Goal: Find specific page/section: Find specific page/section

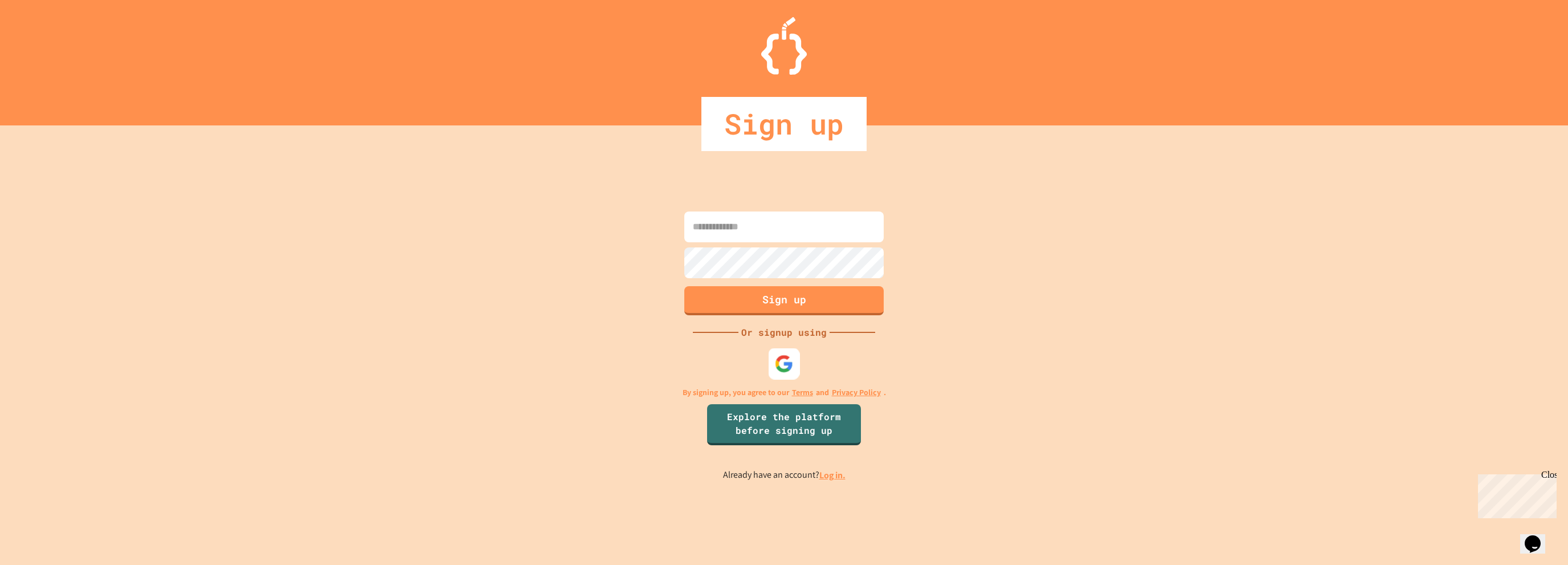
click at [782, 353] on div at bounding box center [785, 364] width 32 height 32
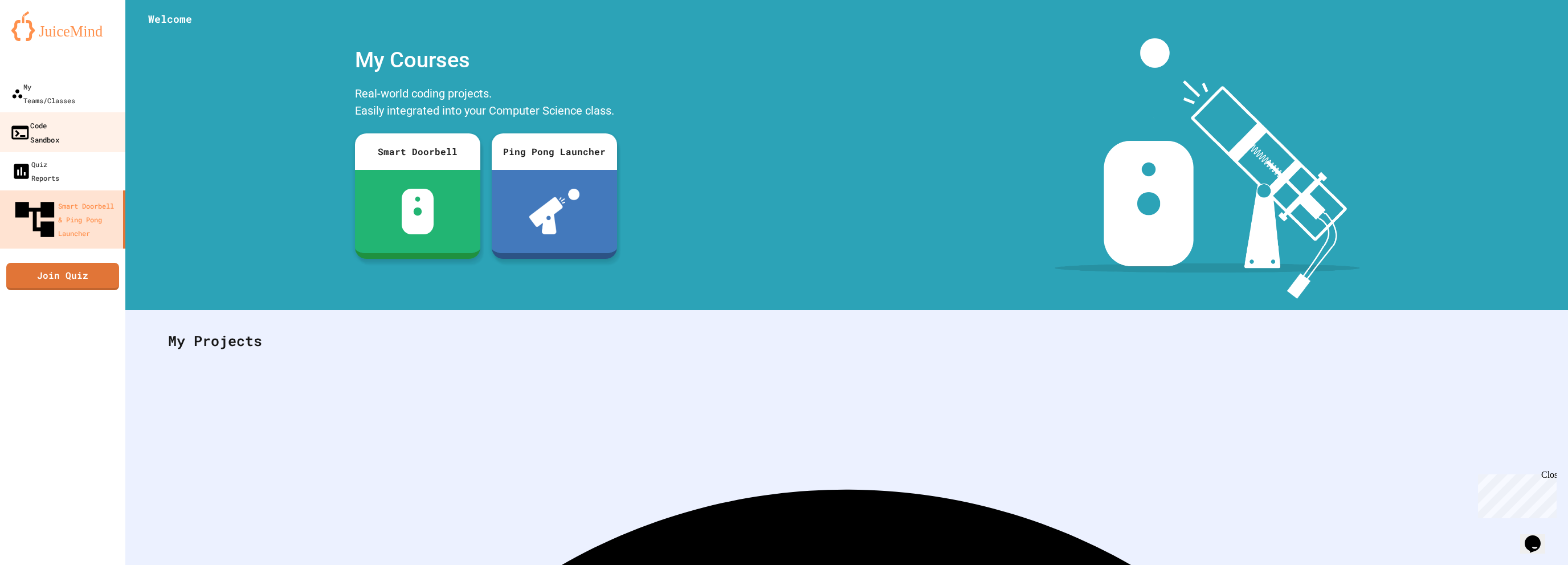
click at [58, 119] on link "Code Sandbox" at bounding box center [62, 132] width 129 height 40
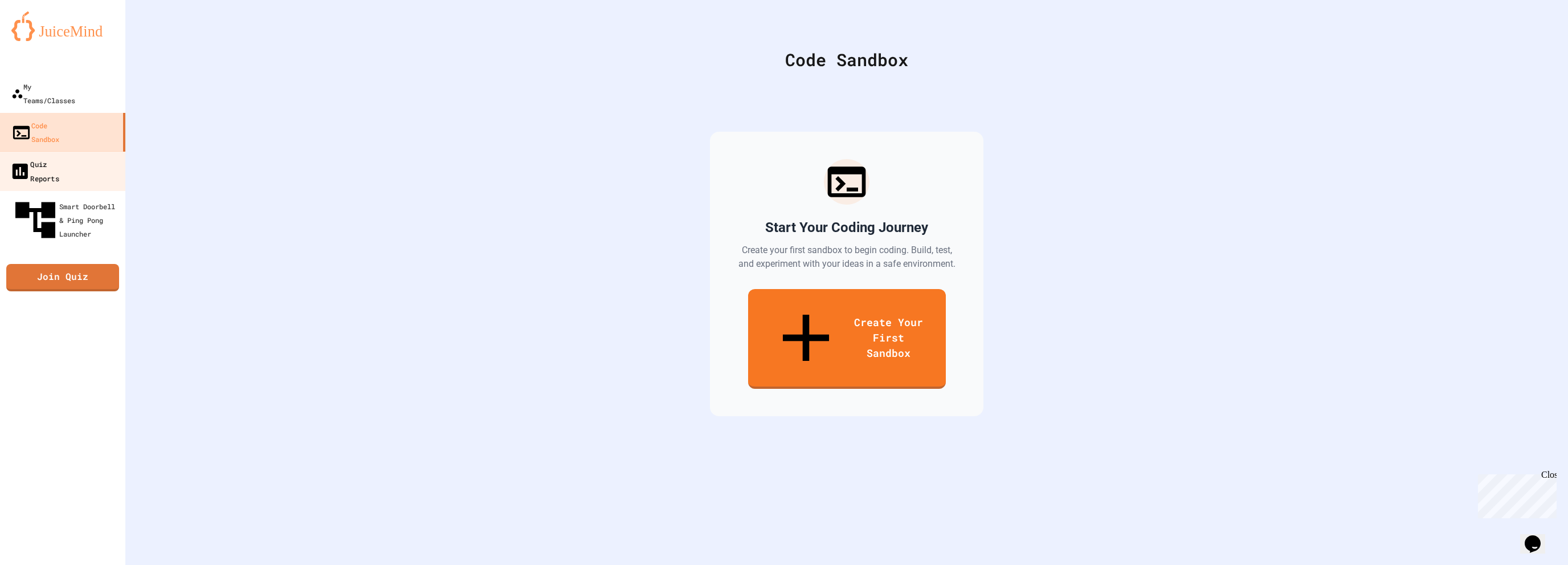
click at [59, 157] on div "Quiz Reports" at bounding box center [34, 170] width 49 height 28
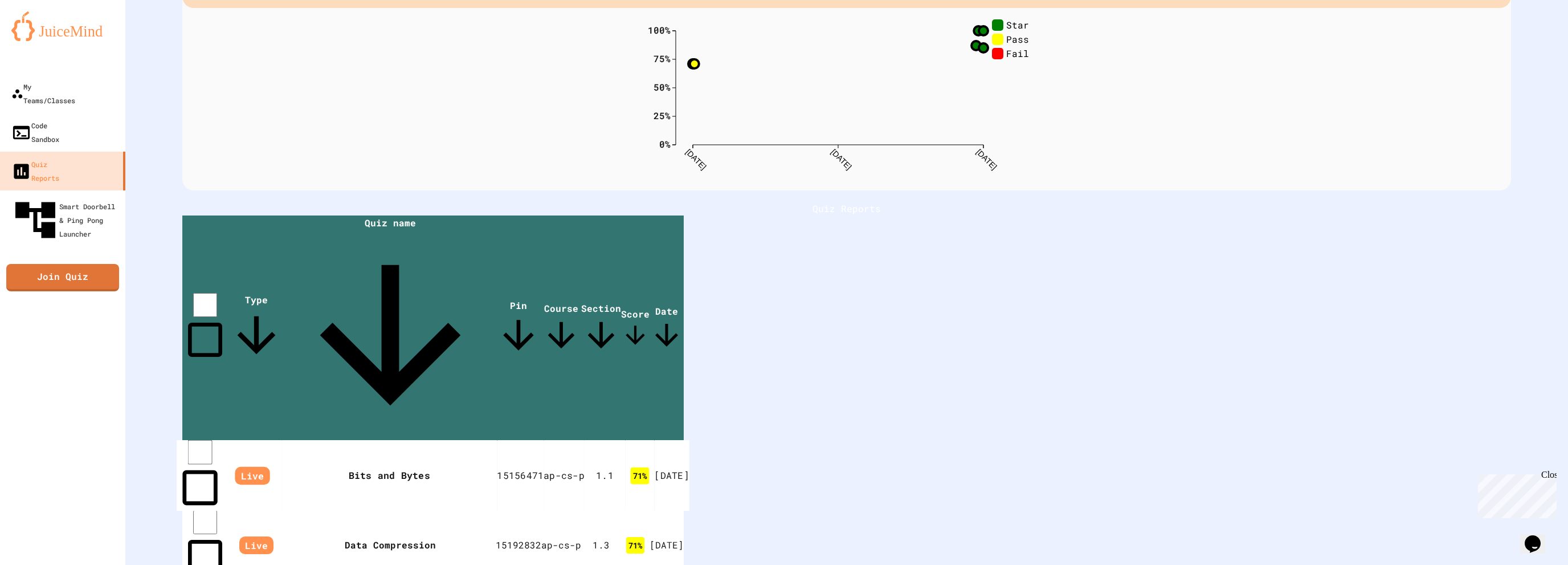
scroll to position [91, 0]
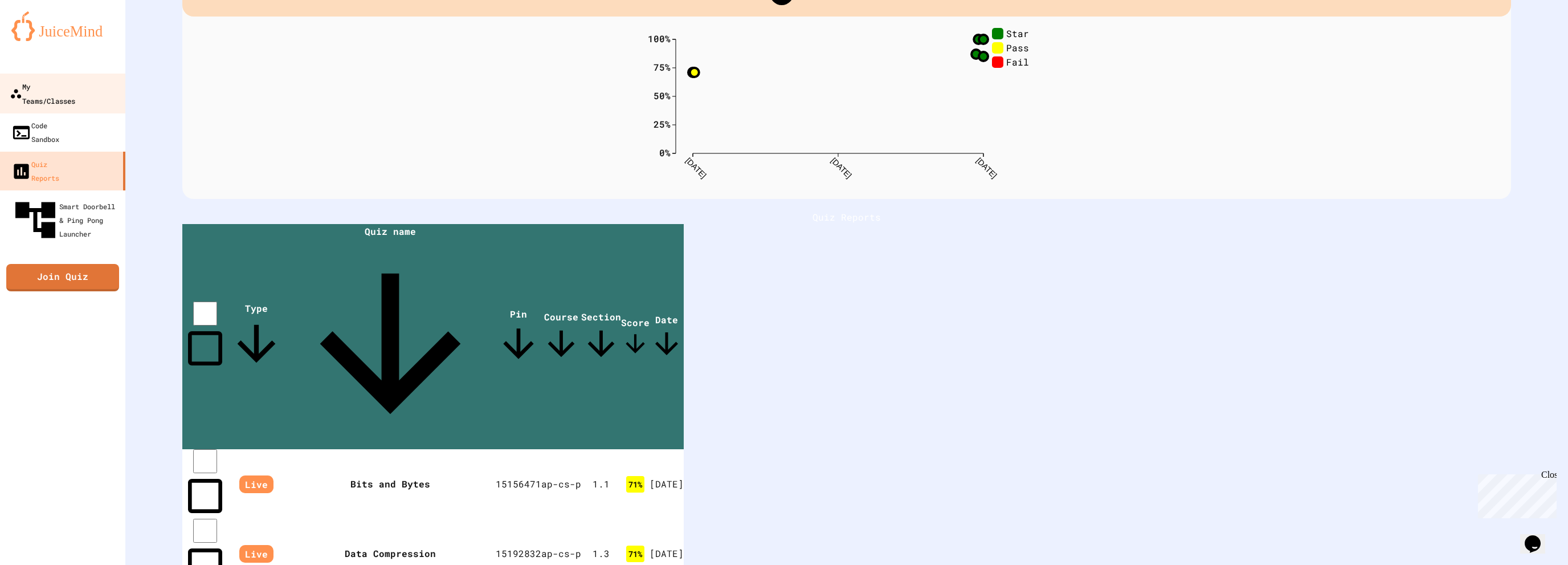
click at [74, 92] on div "My Teams/Classes" at bounding box center [43, 93] width 66 height 28
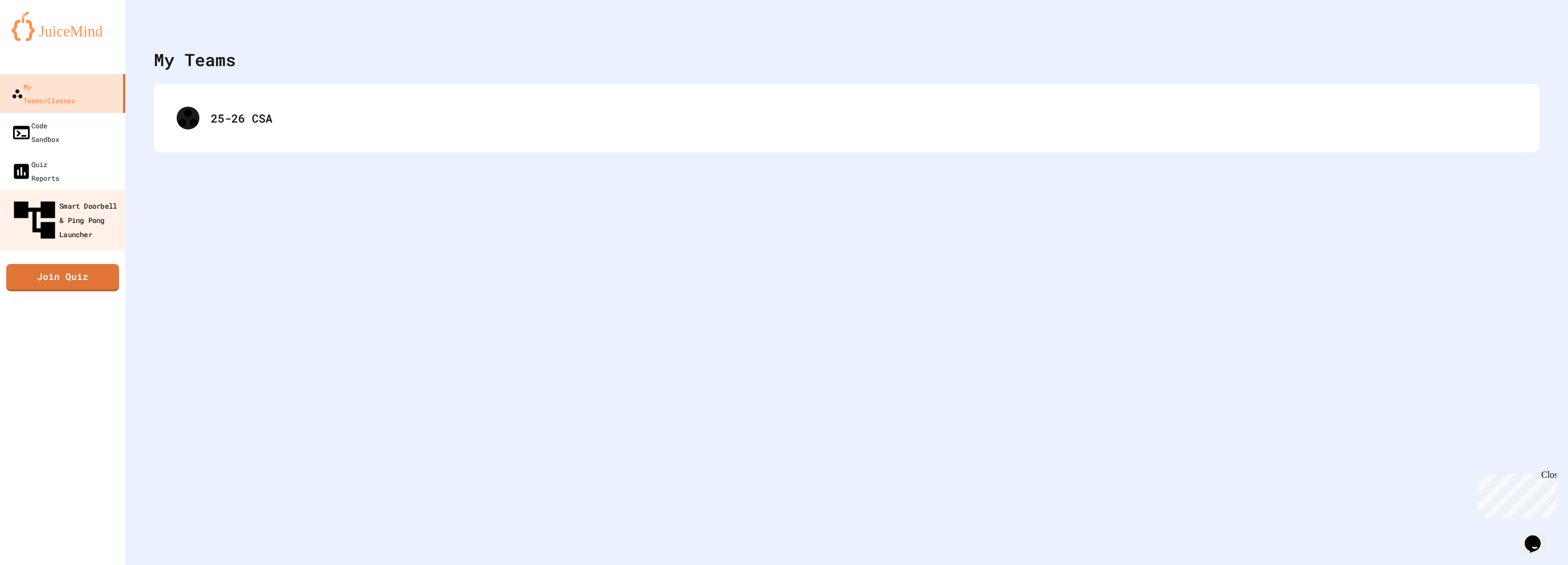
click at [73, 195] on div "Smart Doorbell & Ping Pong Launcher" at bounding box center [66, 220] width 113 height 49
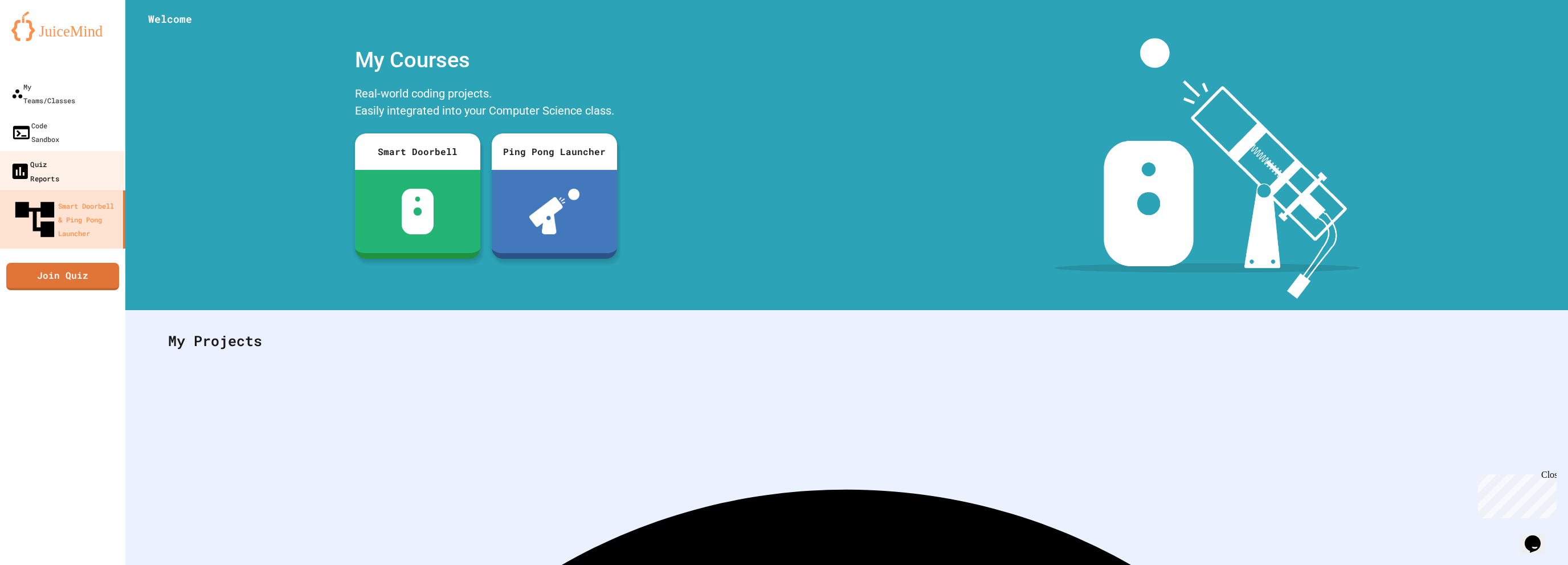
click at [55, 157] on div "Quiz Reports" at bounding box center [34, 170] width 49 height 28
